Goal: Task Accomplishment & Management: Manage account settings

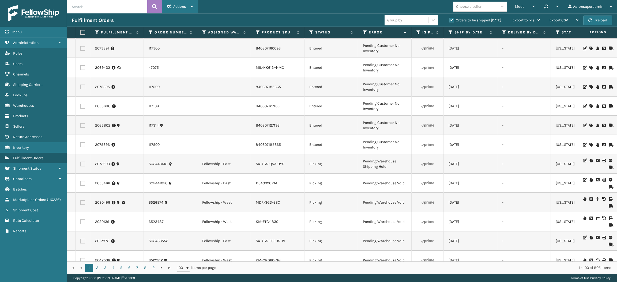
scroll to position [948, 0]
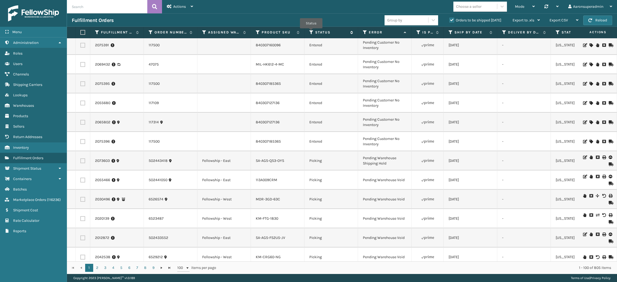
click at [311, 32] on icon at bounding box center [311, 32] width 4 height 5
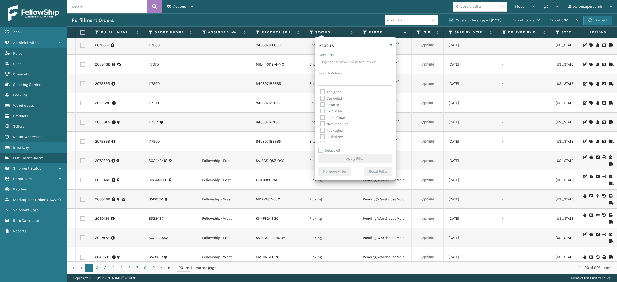
click at [329, 130] on label "Packaged" at bounding box center [331, 130] width 23 height 5
click at [320, 130] on input "Packaged" at bounding box center [320, 129] width 0 height 3
checkbox input "true"
click at [330, 138] on label "Palletized" at bounding box center [331, 137] width 23 height 5
click at [320, 137] on input "Palletized" at bounding box center [320, 135] width 0 height 3
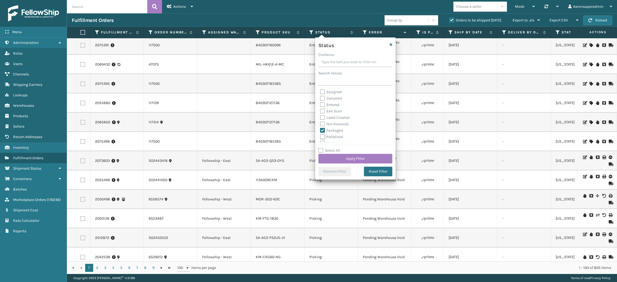
checkbox input "true"
click at [332, 117] on label "Label Created" at bounding box center [334, 117] width 29 height 5
click at [320, 117] on input "Label Created" at bounding box center [320, 116] width 0 height 3
checkbox input "true"
click at [342, 159] on button "Apply Filter" at bounding box center [356, 159] width 74 height 10
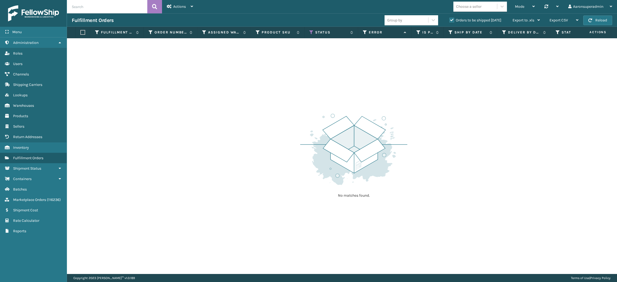
click at [460, 19] on label "Orders to be shipped [DATE]" at bounding box center [476, 20] width 52 height 5
click at [450, 19] on input "Orders to be shipped [DATE]" at bounding box center [450, 18] width 0 height 3
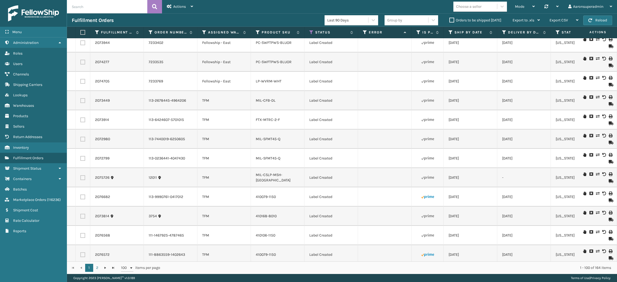
scroll to position [1711, 0]
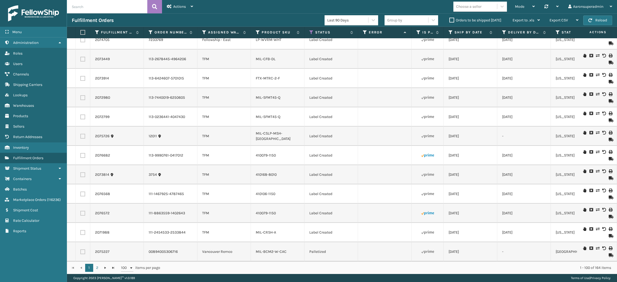
click at [83, 33] on label at bounding box center [81, 32] width 3 height 5
click at [81, 33] on input "checkbox" at bounding box center [80, 32] width 0 height 3
checkbox input "true"
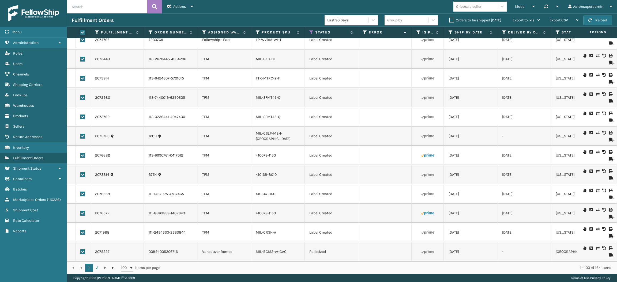
checkbox input "true"
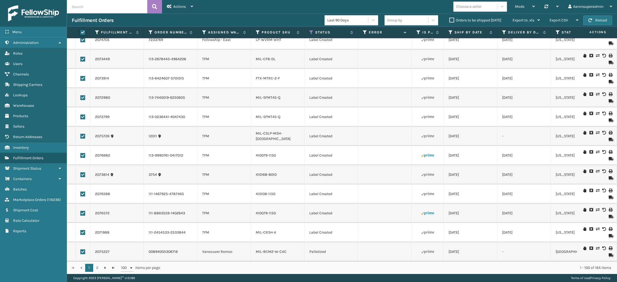
checkbox input "true"
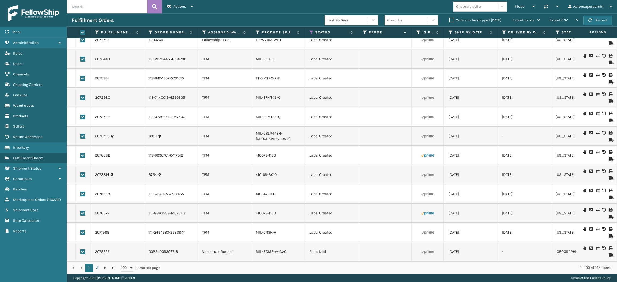
checkbox input "true"
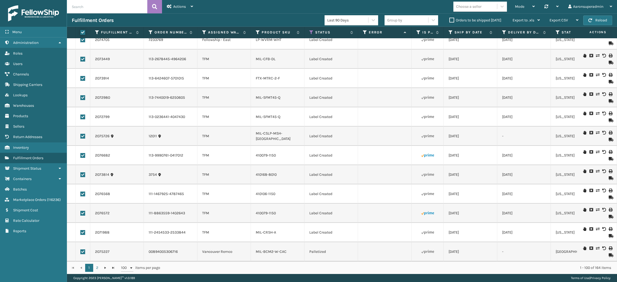
checkbox input "true"
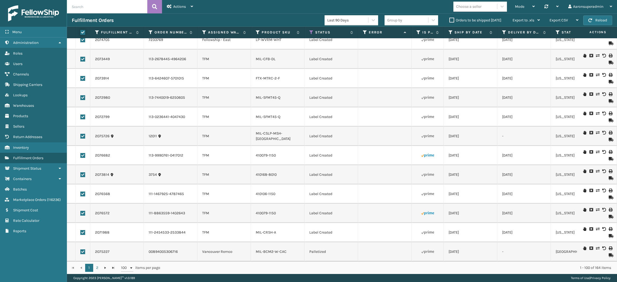
checkbox input "true"
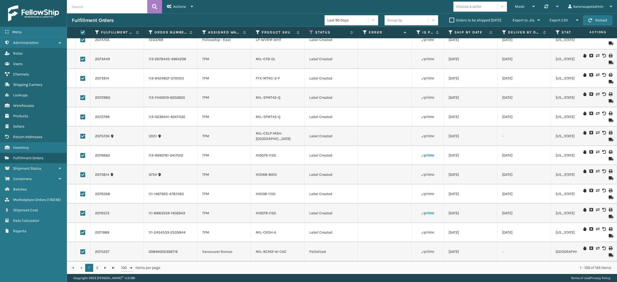
checkbox input "true"
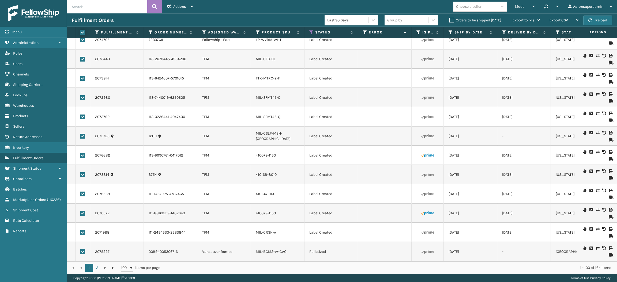
checkbox input "true"
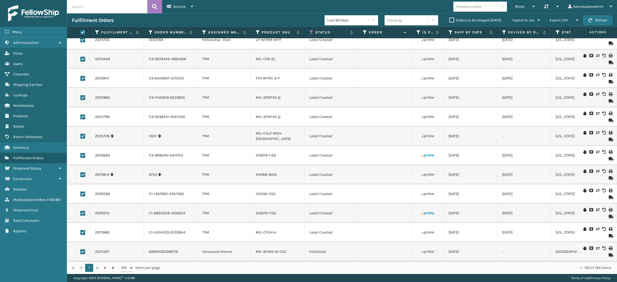
checkbox input "true"
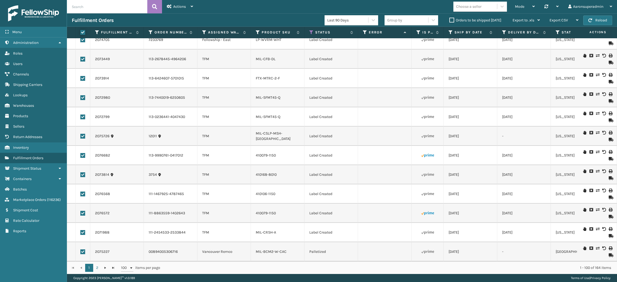
checkbox input "true"
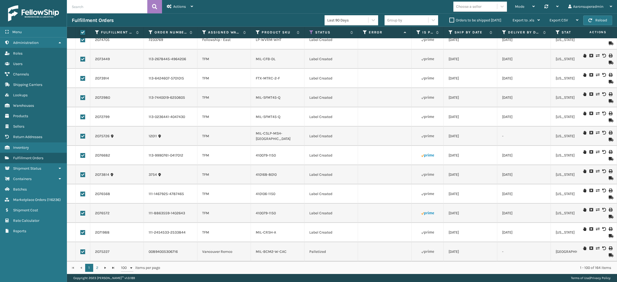
checkbox input "true"
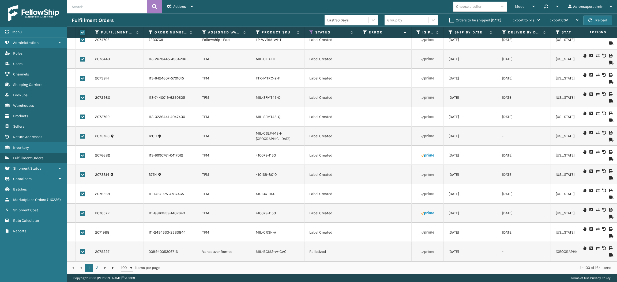
checkbox input "true"
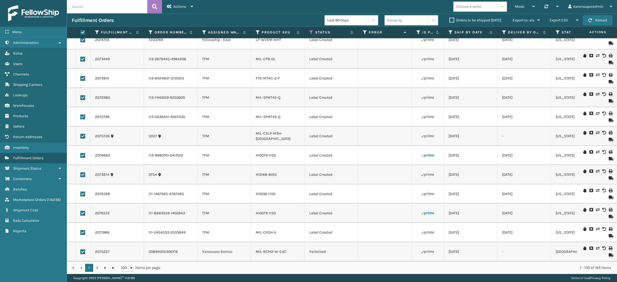
checkbox input "true"
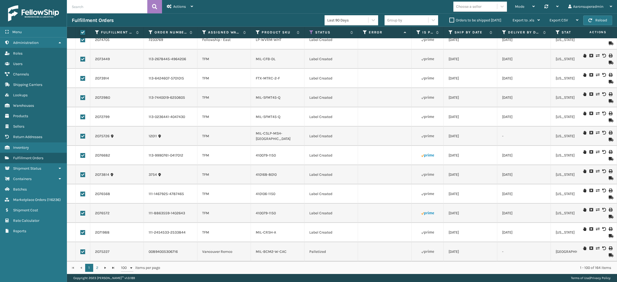
checkbox input "true"
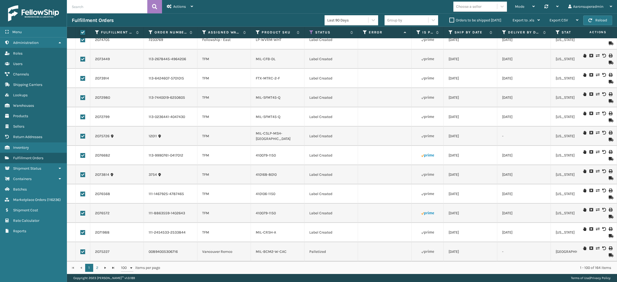
checkbox input "true"
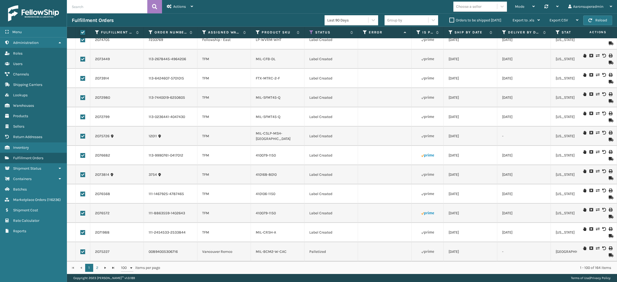
checkbox input "true"
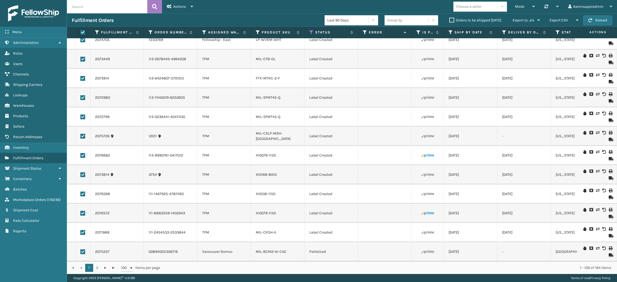
checkbox input "true"
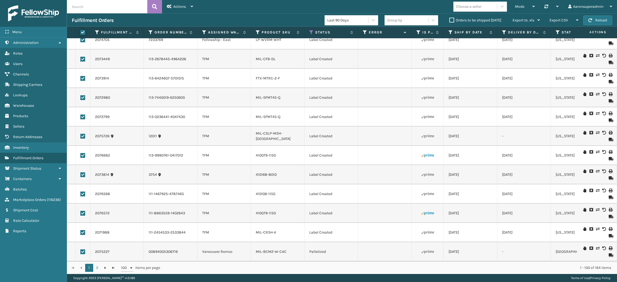
checkbox input "true"
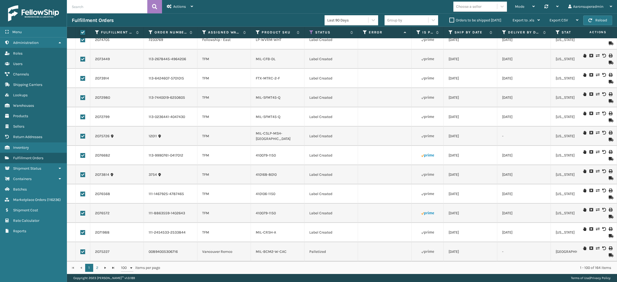
checkbox input "true"
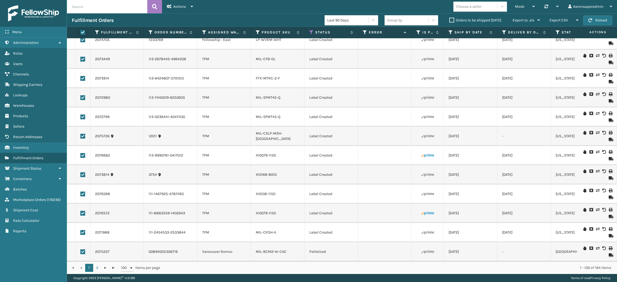
checkbox input "true"
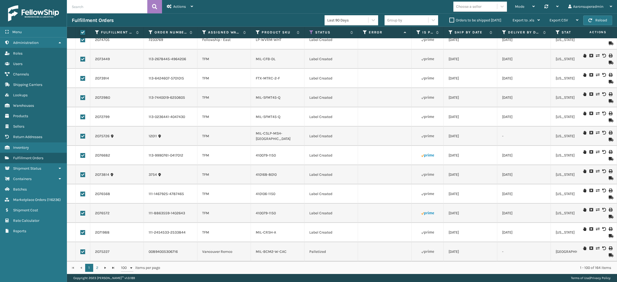
checkbox input "true"
click at [423, 18] on span "Bulk Actions" at bounding box center [418, 20] width 21 height 5
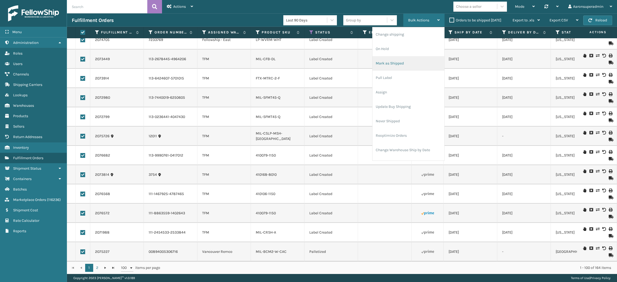
click at [405, 59] on li "Mark as Shipped" at bounding box center [409, 63] width 72 height 14
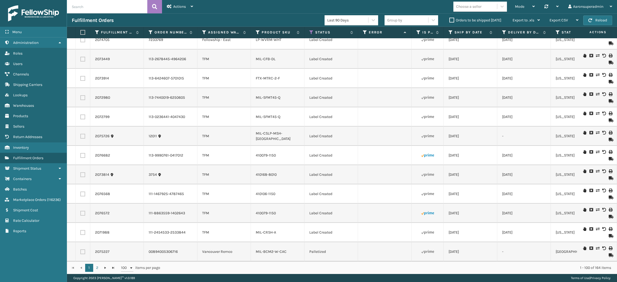
checkbox input "false"
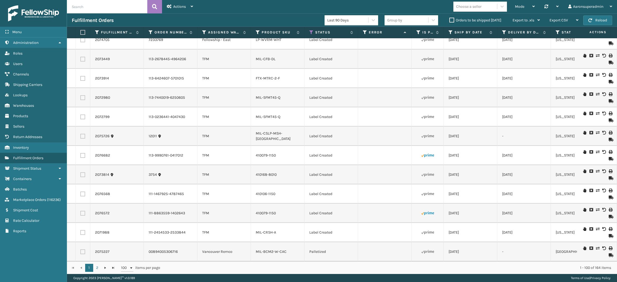
checkbox input "false"
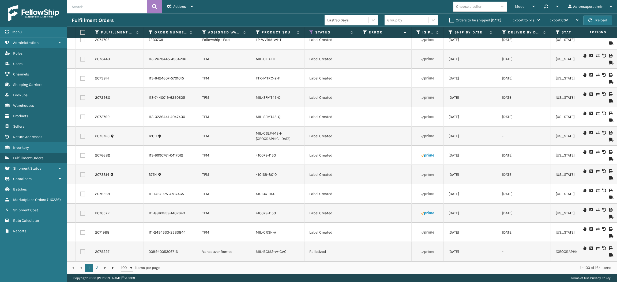
checkbox input "false"
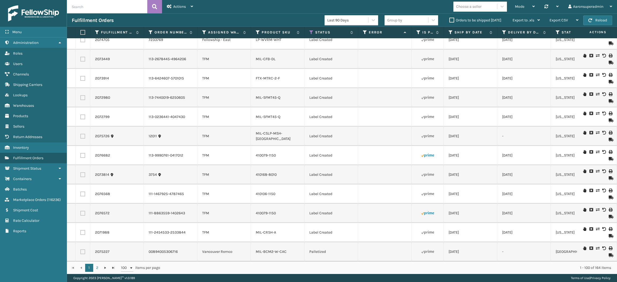
checkbox input "false"
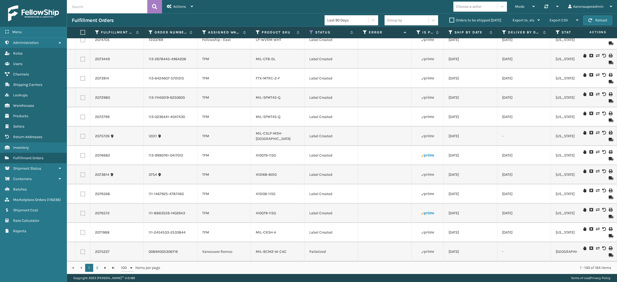
checkbox input "false"
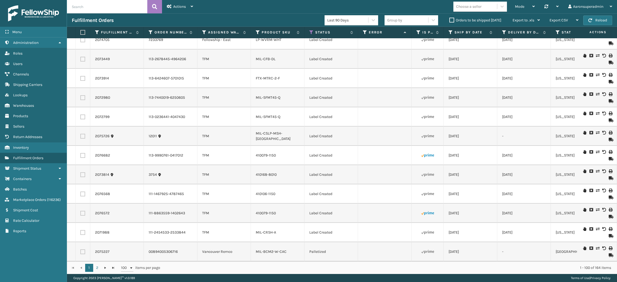
checkbox input "false"
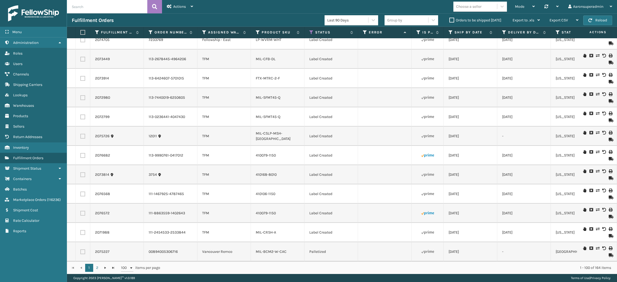
checkbox input "false"
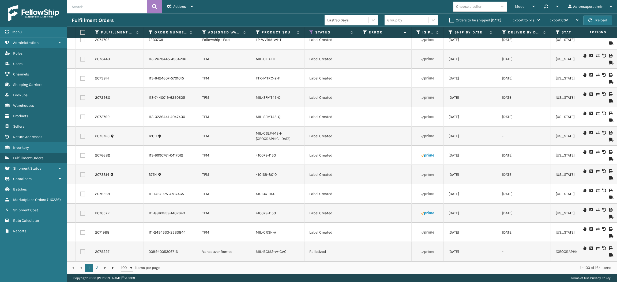
checkbox input "false"
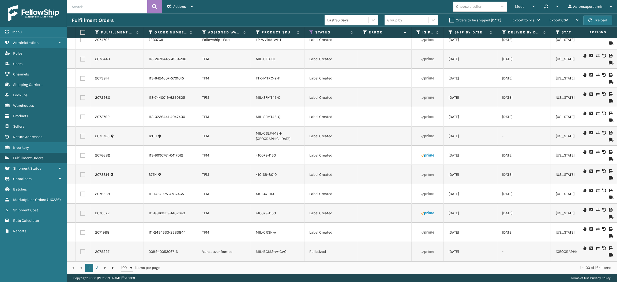
checkbox input "false"
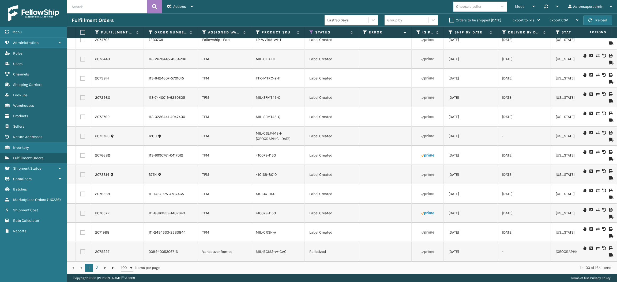
checkbox input "false"
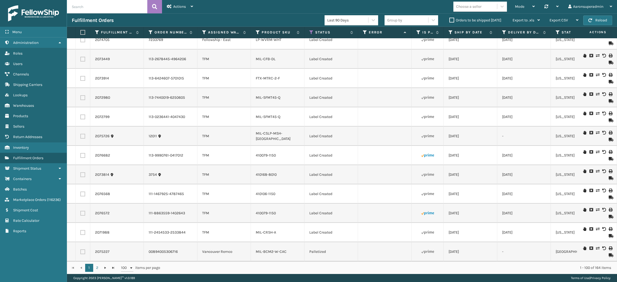
checkbox input "false"
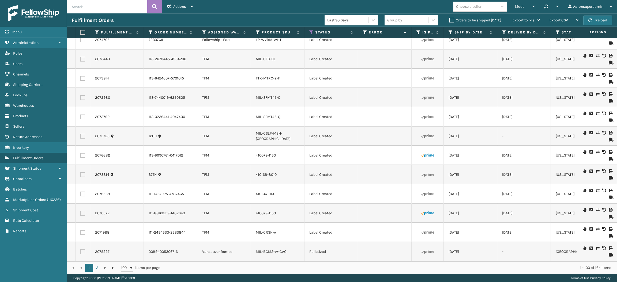
checkbox input "false"
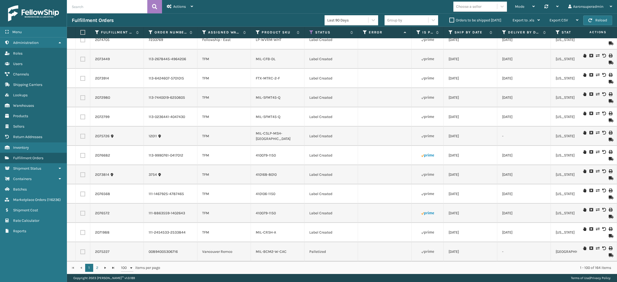
checkbox input "false"
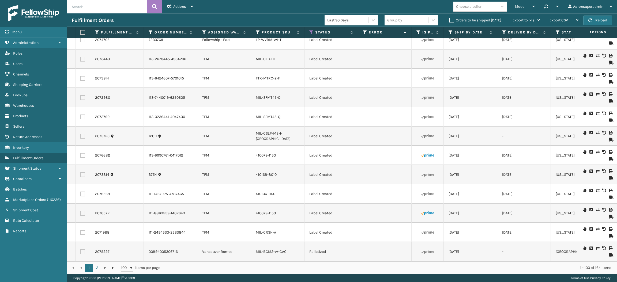
checkbox input "false"
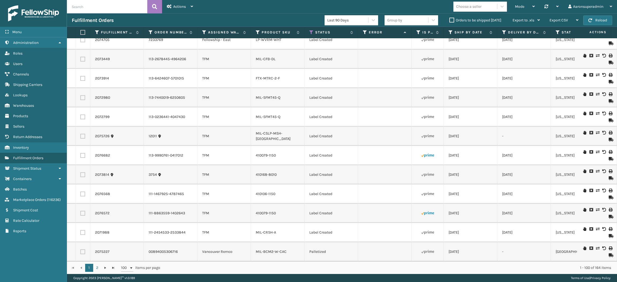
checkbox input "false"
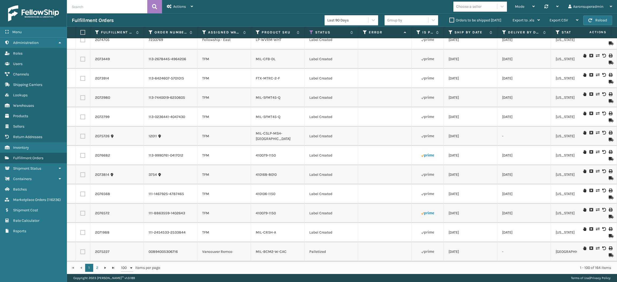
checkbox input "false"
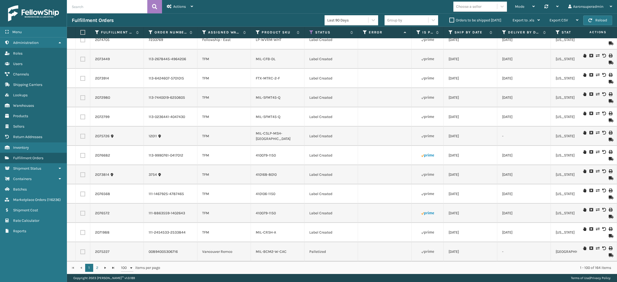
checkbox input "false"
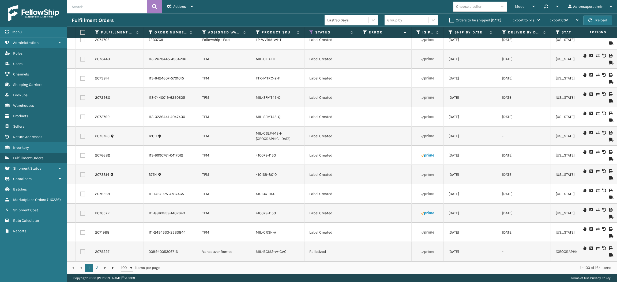
checkbox input "false"
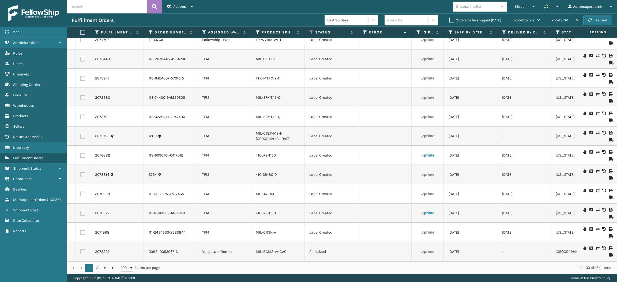
checkbox input "false"
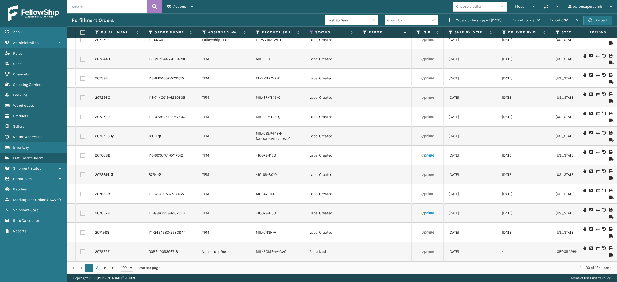
checkbox input "false"
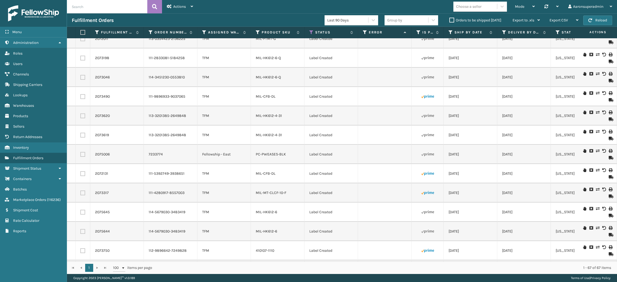
scroll to position [1075, 0]
click at [83, 34] on label at bounding box center [81, 32] width 3 height 5
click at [81, 34] on input "checkbox" at bounding box center [80, 32] width 0 height 3
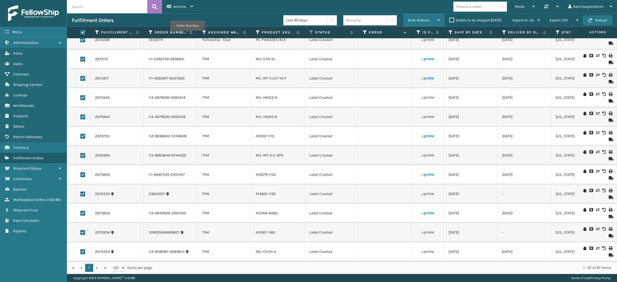
click at [419, 21] on span "Bulk Actions" at bounding box center [418, 20] width 21 height 5
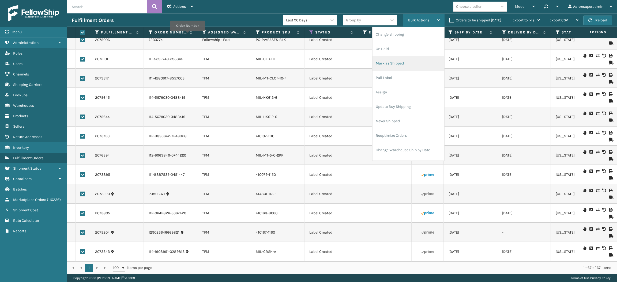
click at [398, 66] on li "Mark as Shipped" at bounding box center [409, 63] width 72 height 14
